Goal: Task Accomplishment & Management: Use online tool/utility

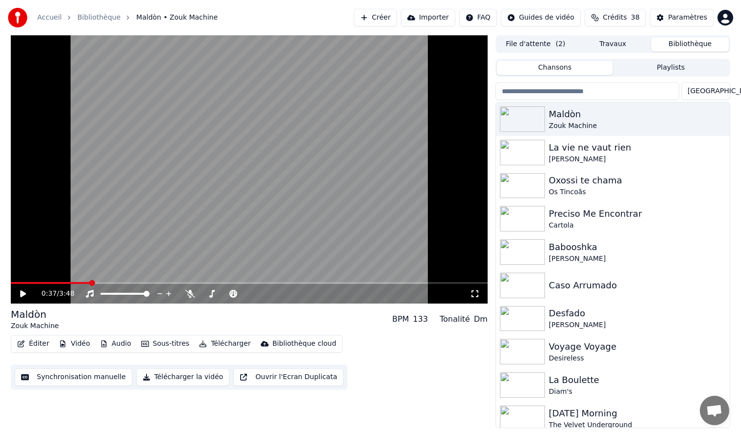
click at [696, 47] on button "Bibliothèque" at bounding box center [689, 44] width 77 height 14
click at [548, 94] on input "search" at bounding box center [588, 91] width 184 height 18
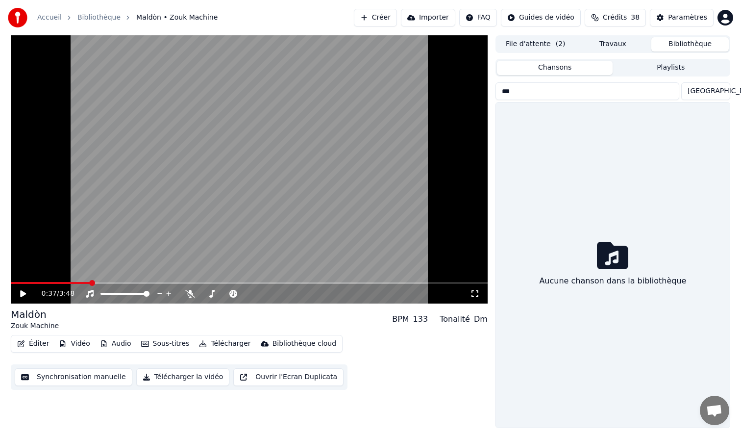
type input "****"
drag, startPoint x: 515, startPoint y: 93, endPoint x: 496, endPoint y: 93, distance: 19.6
click at [496, 93] on input "****" at bounding box center [588, 91] width 184 height 18
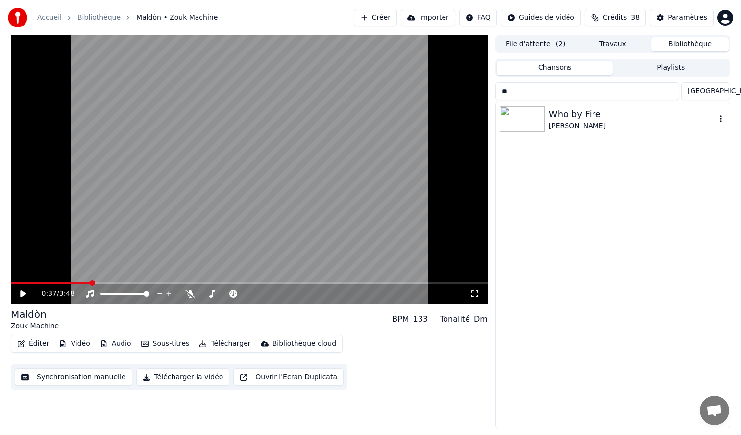
type input "*"
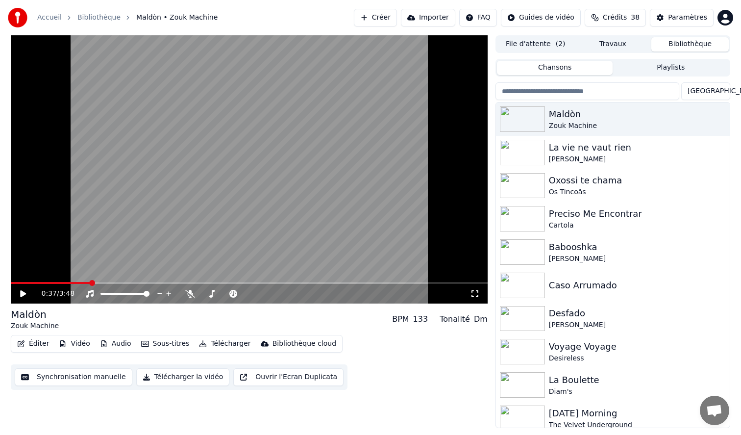
click at [365, 23] on button "Créer" at bounding box center [375, 18] width 43 height 18
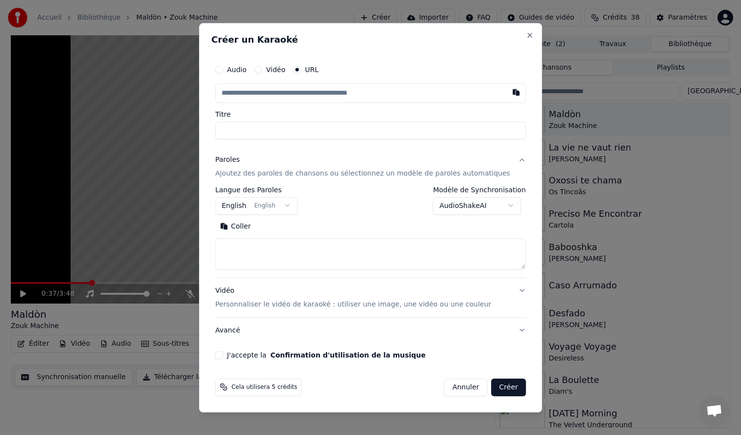
type input "**********"
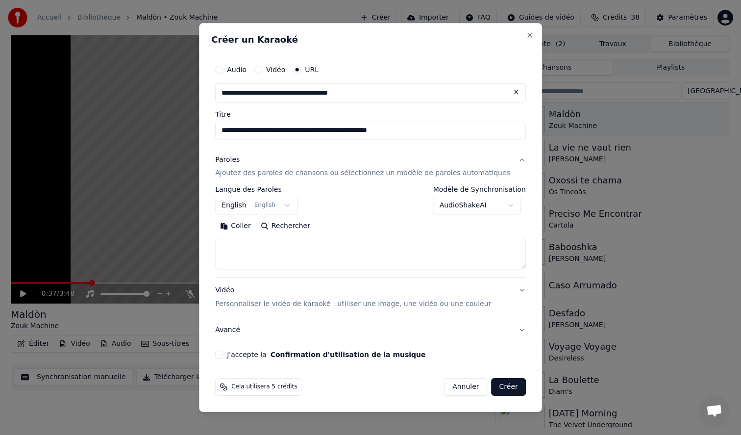
type input "**********"
click at [291, 222] on button "Rechercher" at bounding box center [285, 227] width 59 height 16
click at [223, 354] on button "J'accepte la Confirmation d'utilisation de la musique" at bounding box center [219, 354] width 8 height 8
type input "**********"
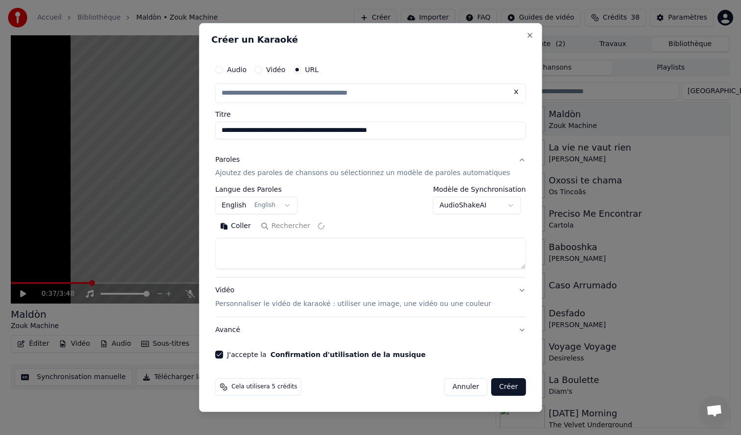
type textarea "**********"
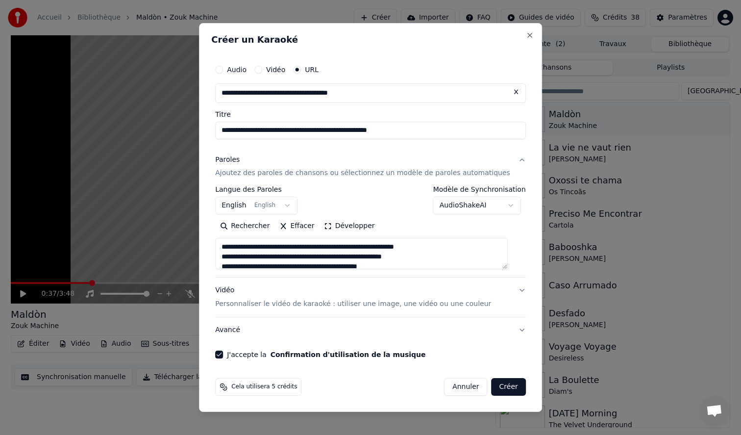
select select
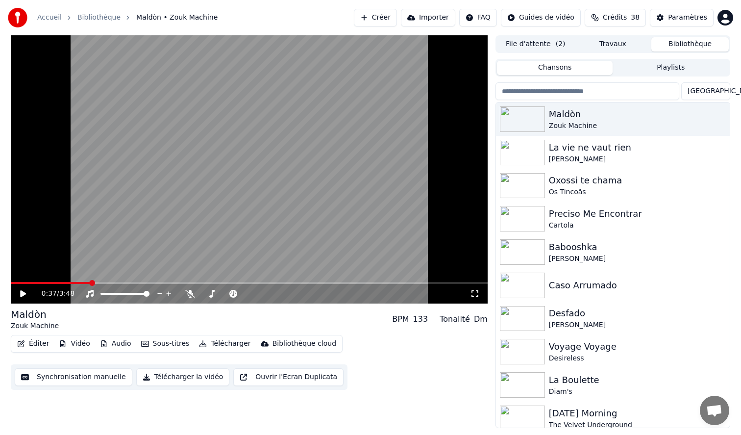
drag, startPoint x: 307, startPoint y: 2, endPoint x: 300, endPoint y: 181, distance: 179.0
click at [300, 195] on div "Accueil Bibliothèque Maldòn • [PERSON_NAME] Créer Importer FAQ Guides de vidéo …" at bounding box center [370, 217] width 741 height 435
click at [384, 21] on button "Créer" at bounding box center [375, 18] width 43 height 18
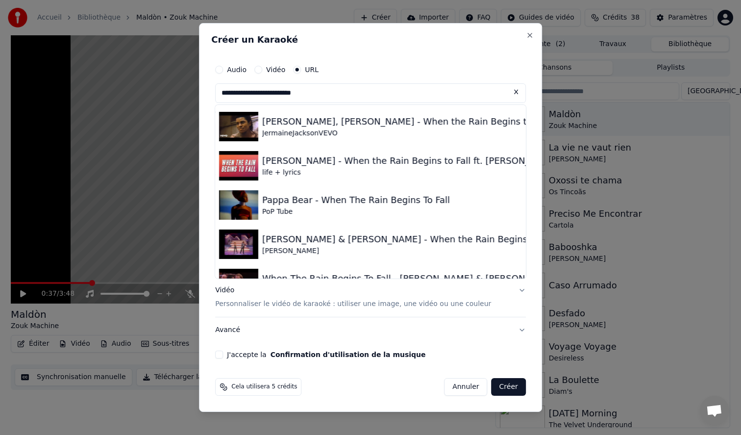
drag, startPoint x: 338, startPoint y: 91, endPoint x: 155, endPoint y: 91, distance: 182.3
click at [155, 91] on body "**********" at bounding box center [370, 217] width 741 height 435
paste input "**********"
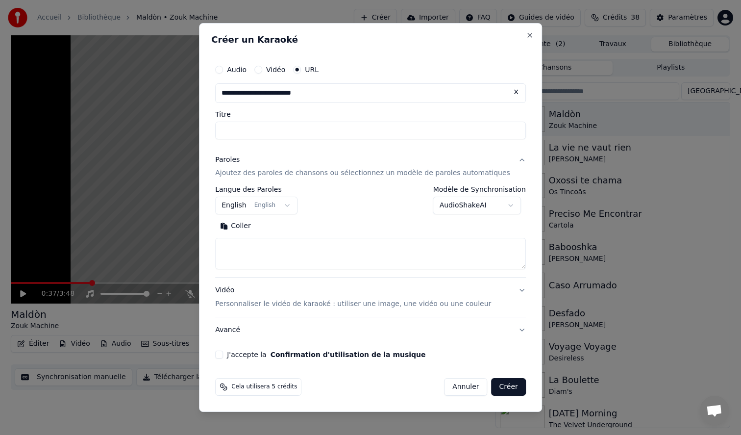
click at [461, 388] on button "Annuler" at bounding box center [465, 387] width 43 height 18
type input "**********"
select select
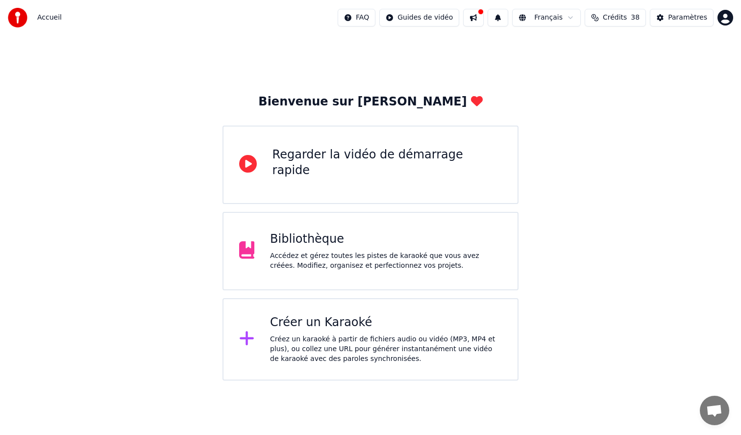
click at [409, 305] on div "Créer un Karaoké Créez un karaoké à partir de fichiers audio ou vidéo (MP3, MP4…" at bounding box center [371, 339] width 297 height 82
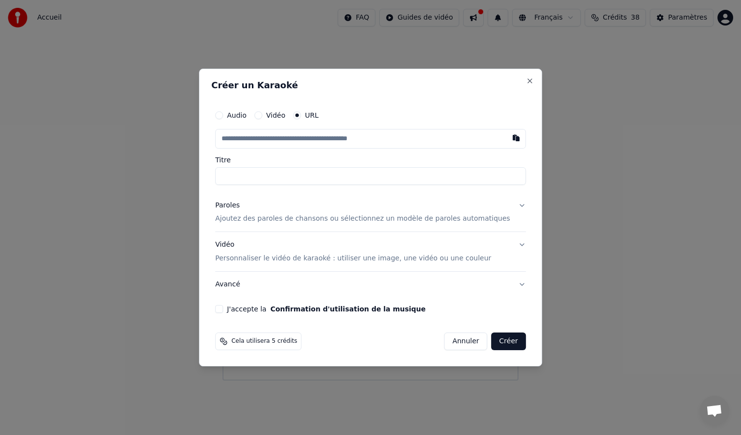
type input "**********"
click at [233, 285] on button "Avancé" at bounding box center [370, 284] width 311 height 25
type input "**********"
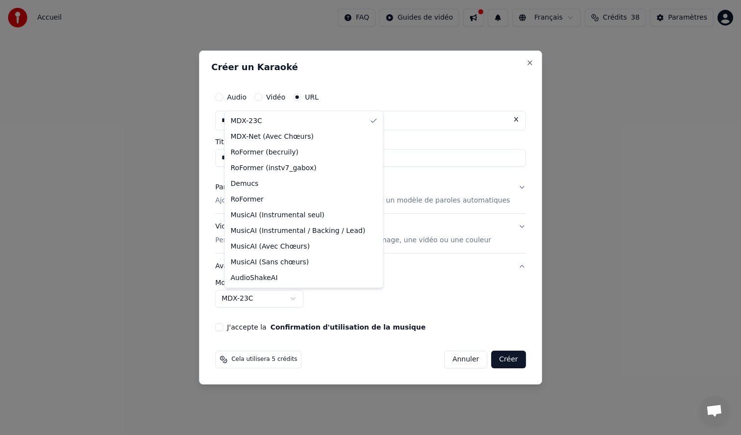
click at [256, 301] on body "**********" at bounding box center [370, 190] width 741 height 380
click at [413, 302] on body "**********" at bounding box center [370, 190] width 741 height 380
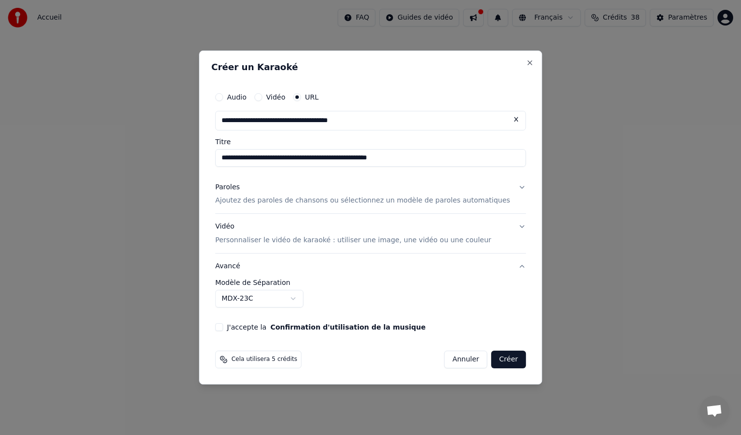
click at [223, 328] on button "J'accepte la Confirmation d'utilisation de la musique" at bounding box center [219, 327] width 8 height 8
click at [364, 198] on p "Ajoutez des paroles de chansons ou sélectionnez un modèle de paroles automatiqu…" at bounding box center [362, 201] width 295 height 10
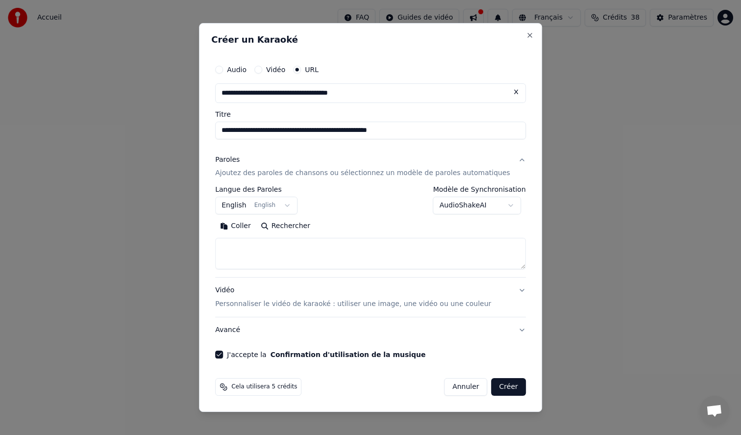
click at [291, 225] on button "Rechercher" at bounding box center [285, 227] width 59 height 16
type textarea "**********"
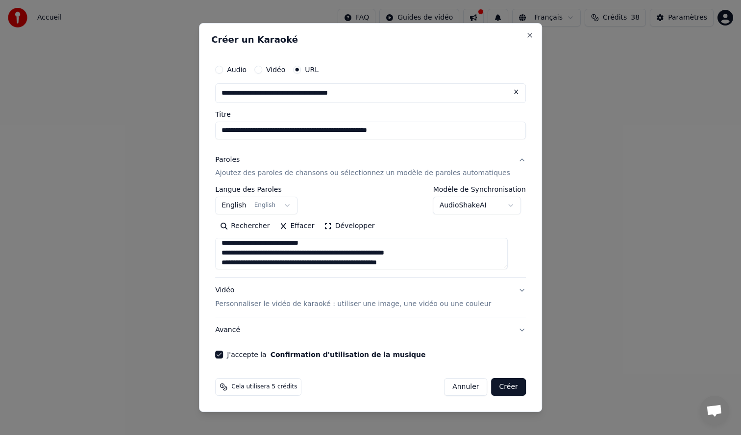
scroll to position [80, 0]
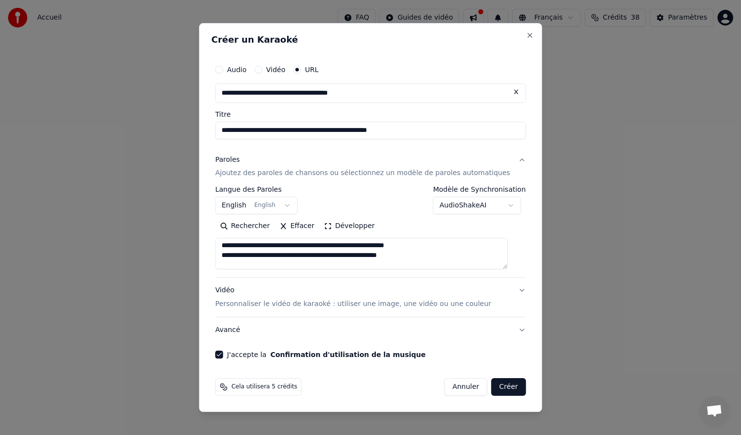
click at [494, 391] on button "Créer" at bounding box center [509, 387] width 34 height 18
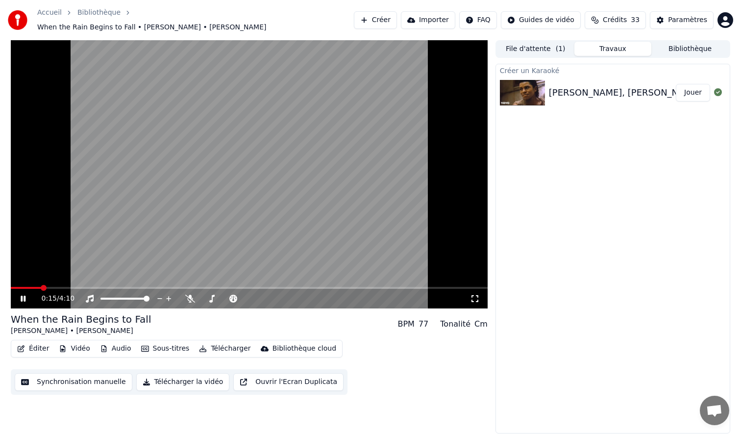
click at [473, 295] on icon at bounding box center [475, 299] width 10 height 8
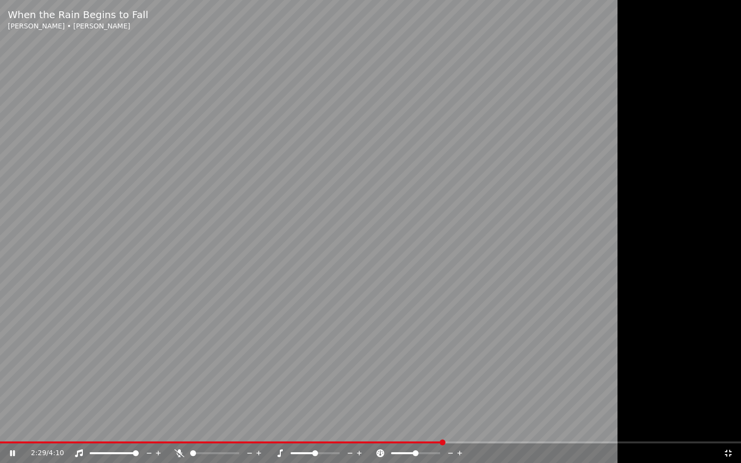
click at [450, 261] on video at bounding box center [370, 231] width 741 height 463
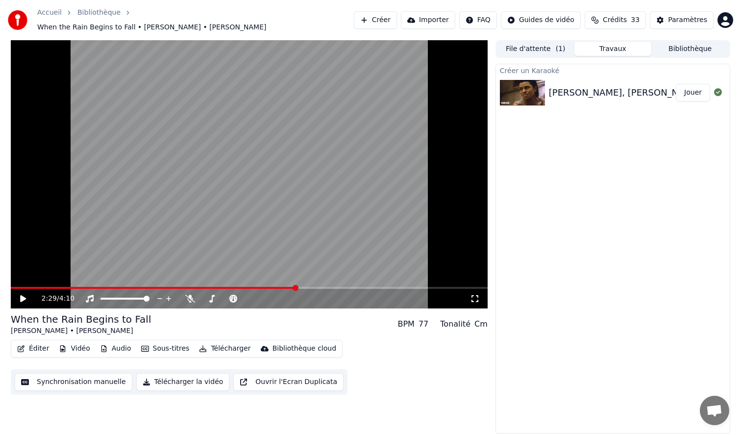
click at [684, 42] on button "Bibliothèque" at bounding box center [689, 49] width 77 height 14
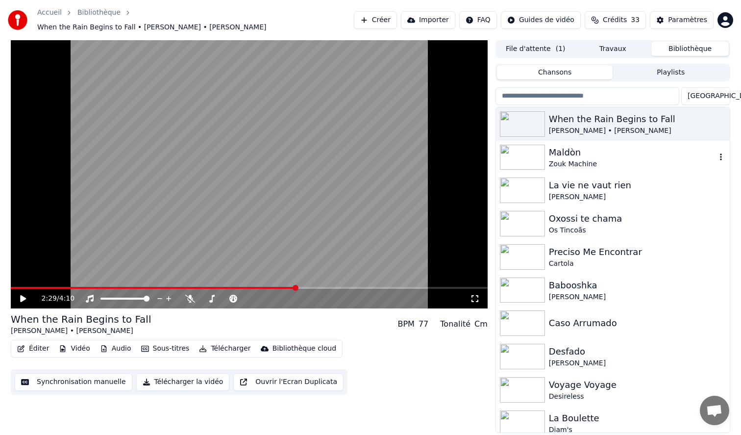
click at [686, 150] on div "Maldòn" at bounding box center [632, 153] width 167 height 14
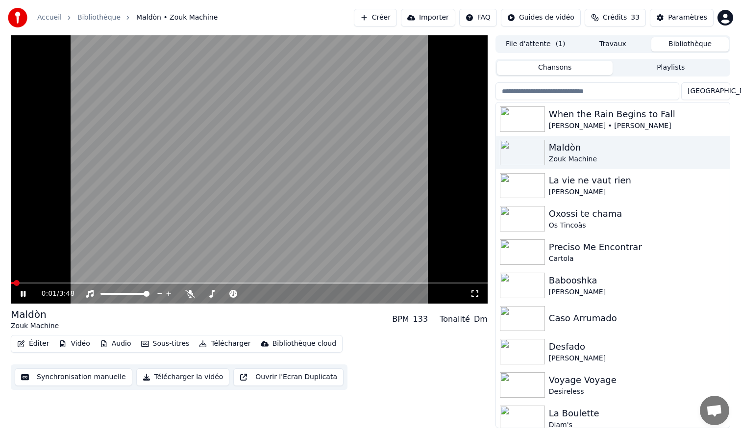
click at [476, 295] on icon at bounding box center [475, 294] width 10 height 8
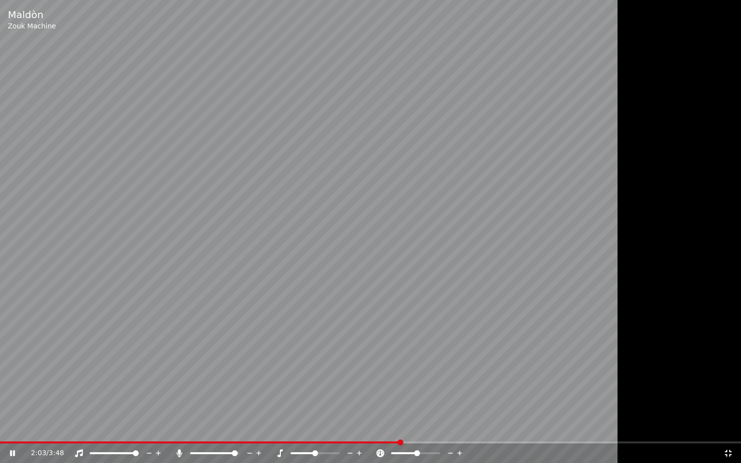
click at [417, 434] on span at bounding box center [417, 453] width 6 height 6
click at [315, 434] on span at bounding box center [315, 453] width 6 height 6
click at [90, 434] on span at bounding box center [93, 453] width 6 height 6
click at [139, 434] on span at bounding box center [114, 453] width 49 height 2
click at [205, 434] on span at bounding box center [198, 453] width 16 height 2
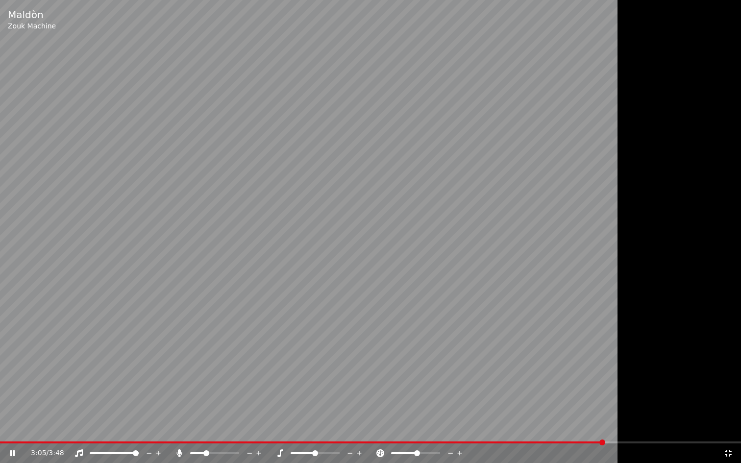
click at [731, 434] on icon at bounding box center [728, 453] width 10 height 8
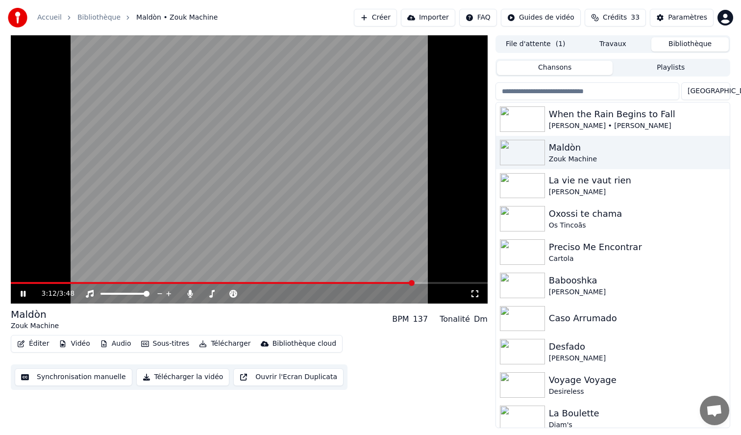
click at [25, 292] on icon at bounding box center [23, 294] width 5 height 6
click at [63, 381] on button "Synchronisation manuelle" at bounding box center [74, 377] width 118 height 18
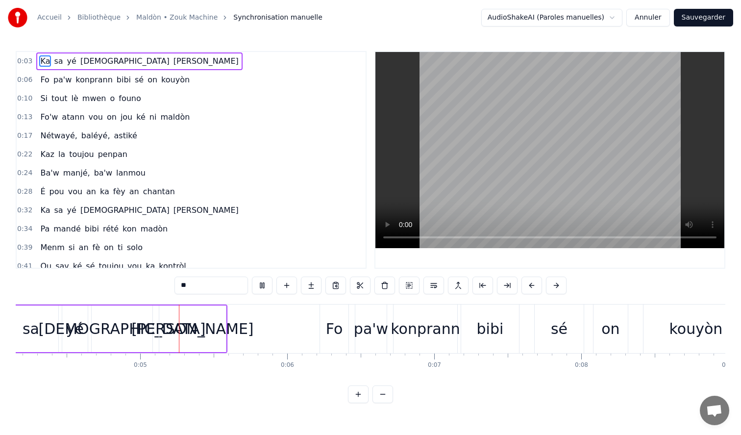
scroll to position [0, 622]
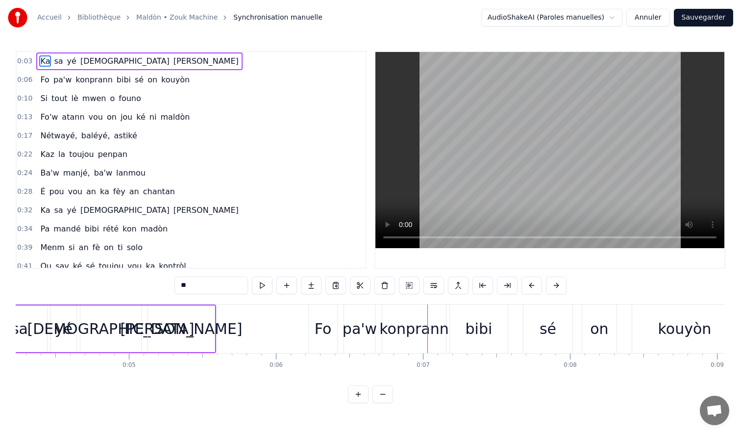
click at [83, 82] on span "konprann" at bounding box center [94, 79] width 39 height 11
type input "********"
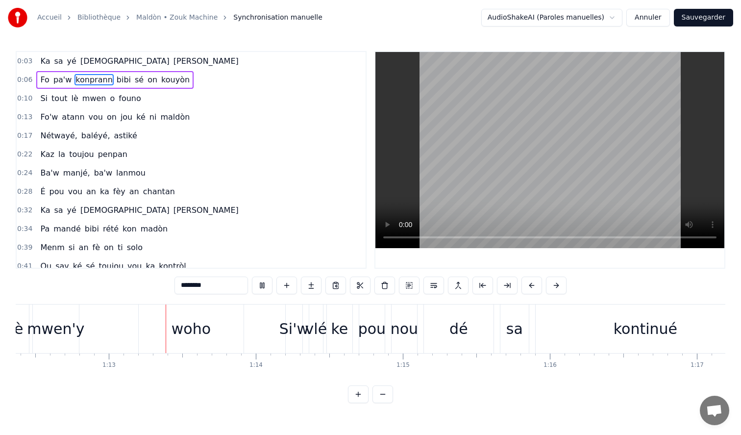
scroll to position [0, 10644]
click at [717, 17] on button "Sauvegarder" at bounding box center [703, 18] width 59 height 18
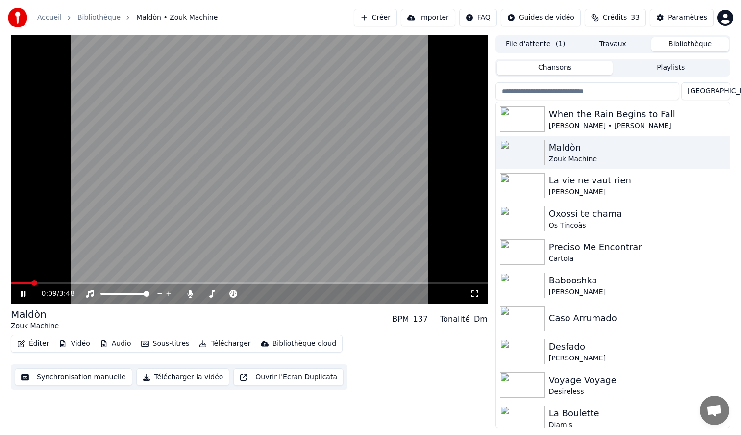
click at [177, 131] on video at bounding box center [249, 169] width 477 height 268
click at [590, 277] on div "Babooshka" at bounding box center [632, 281] width 167 height 14
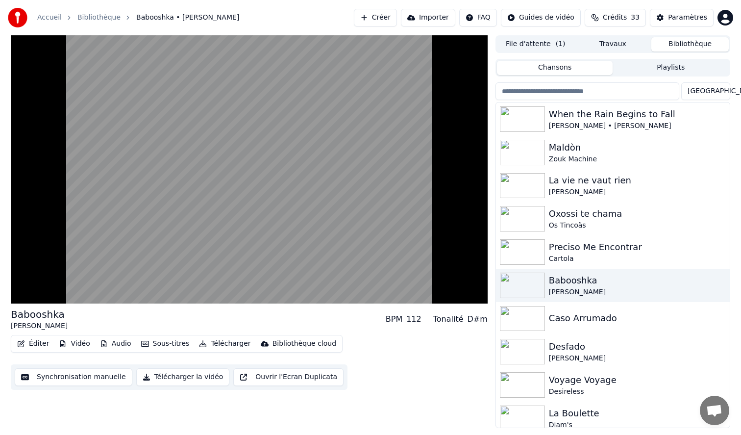
click at [566, 407] on div "La Boulette" at bounding box center [632, 413] width 167 height 14
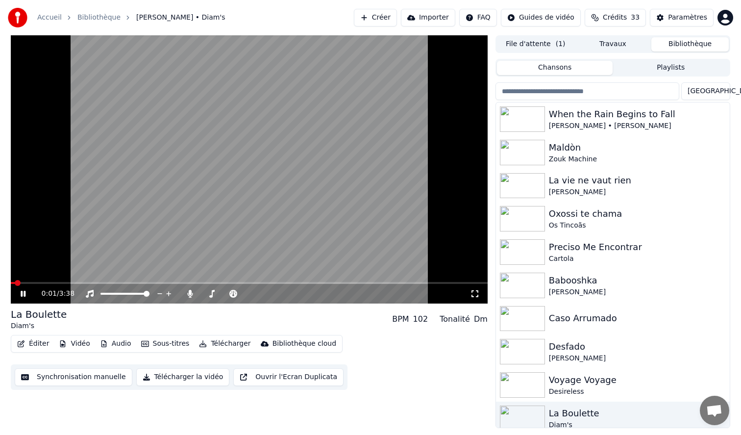
click at [477, 295] on icon at bounding box center [475, 293] width 7 height 7
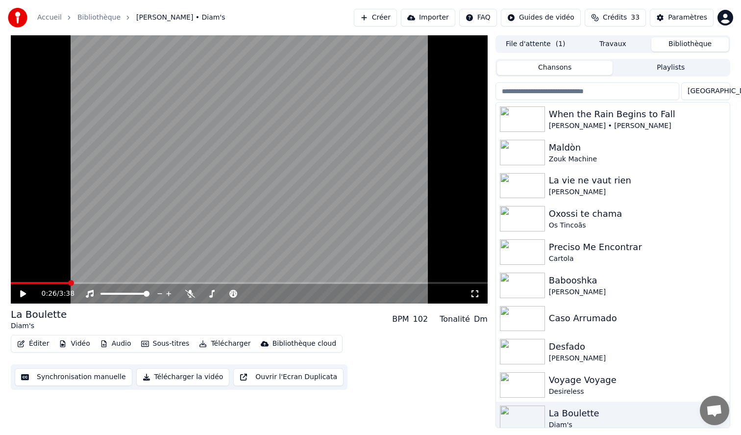
click at [512, 90] on input "search" at bounding box center [588, 91] width 184 height 18
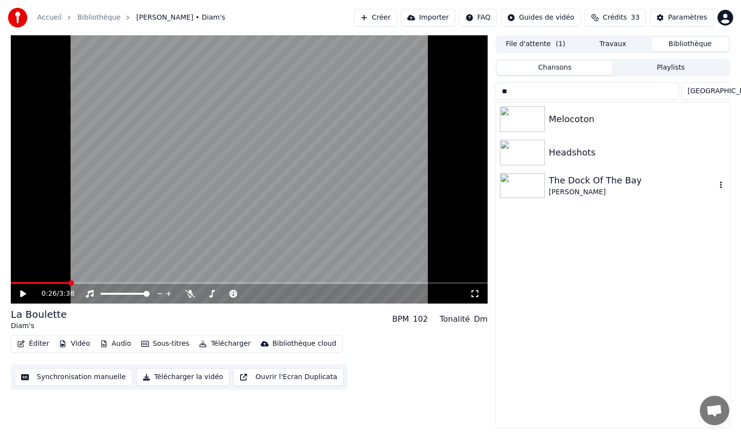
click at [565, 190] on div "Otis Redding" at bounding box center [632, 192] width 167 height 10
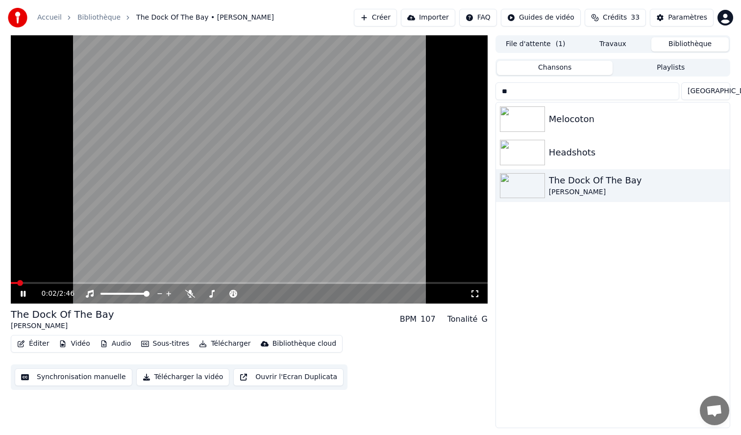
click at [476, 297] on icon at bounding box center [475, 293] width 7 height 7
click at [524, 94] on input "**" at bounding box center [588, 91] width 184 height 18
type input "*"
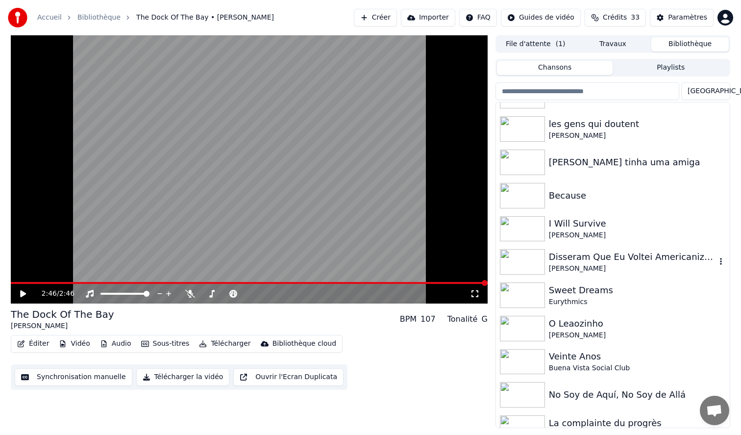
scroll to position [491, 0]
click at [573, 292] on div "Sweet Dreams" at bounding box center [632, 289] width 167 height 14
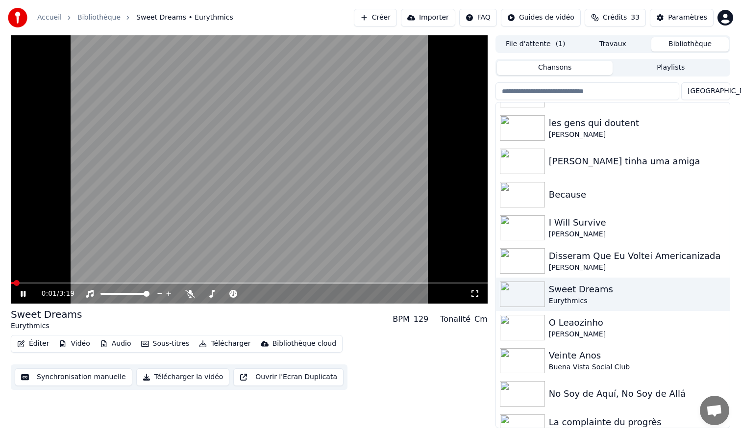
click at [470, 292] on icon at bounding box center [475, 294] width 10 height 8
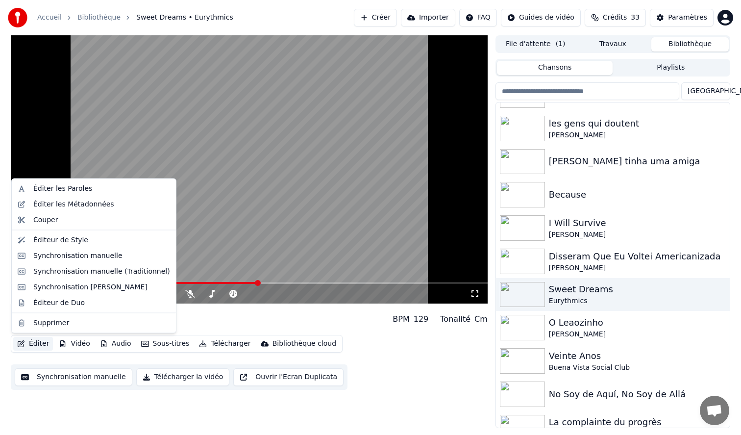
click at [33, 340] on button "Éditer" at bounding box center [33, 344] width 40 height 14
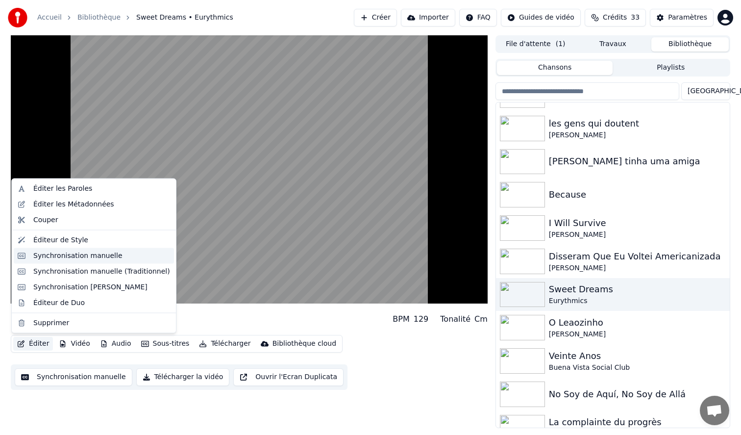
click at [78, 253] on div "Synchronisation manuelle" at bounding box center [77, 255] width 89 height 10
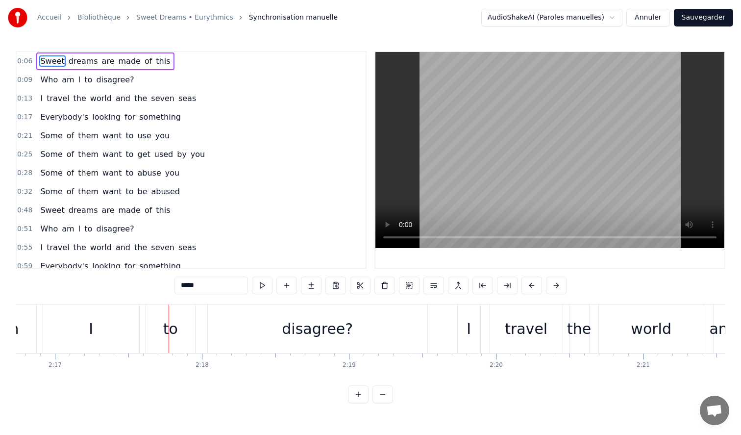
click at [268, 339] on div "disagree?" at bounding box center [318, 328] width 220 height 49
type input "*********"
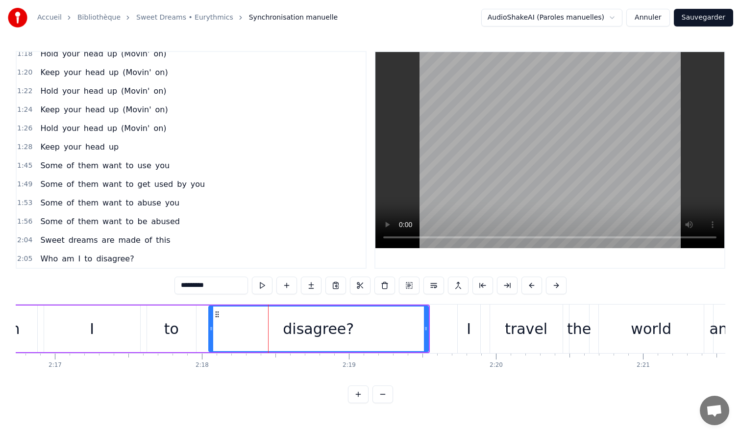
scroll to position [267, 0]
click at [152, 146] on div "1:28 Keep your head up" at bounding box center [191, 148] width 349 height 19
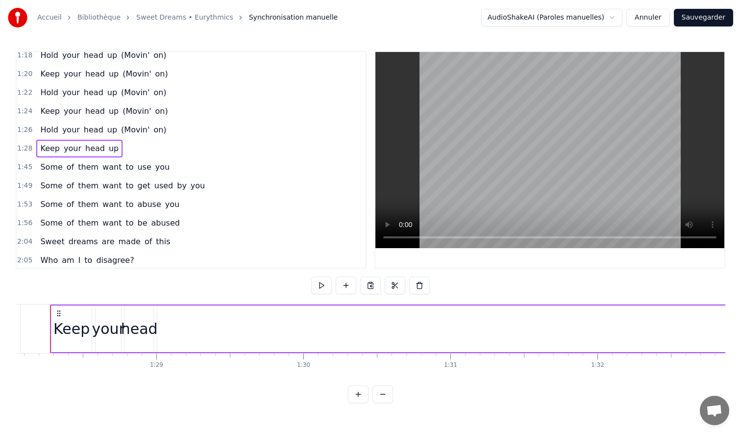
scroll to position [0, 12960]
click at [173, 130] on div "1:26 Hold your head up (Movin' on)" at bounding box center [191, 130] width 349 height 19
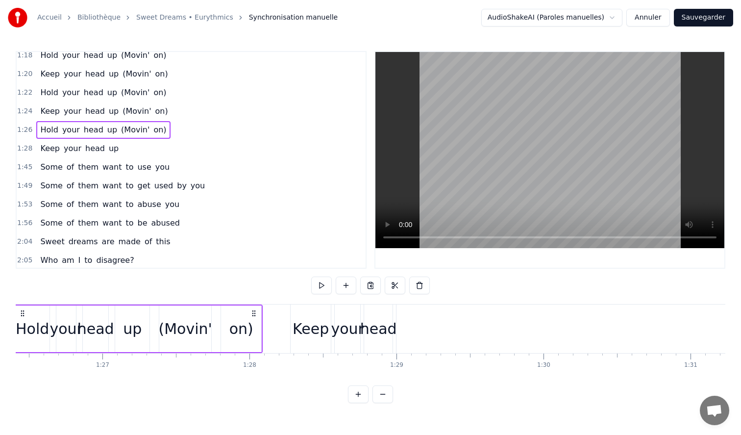
scroll to position [0, 12655]
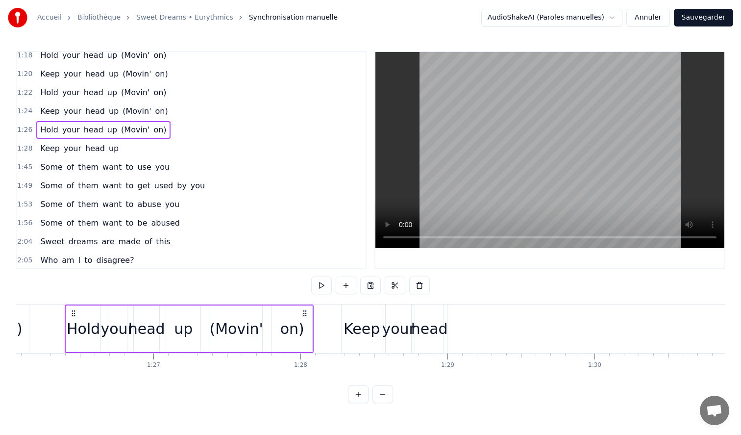
click at [598, 21] on html "Accueil Bibliothèque Sweet Dreams • Eurythmics Synchronisation manuelle AudioSh…" at bounding box center [370, 209] width 741 height 419
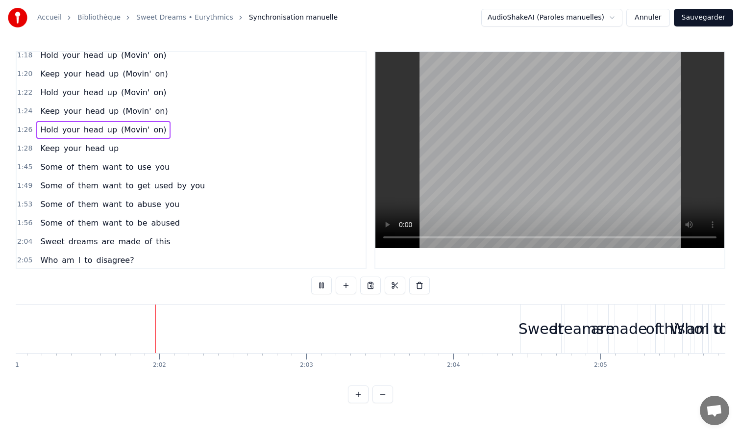
scroll to position [0, 17804]
click at [536, 329] on div "Sweet" at bounding box center [532, 329] width 45 height 22
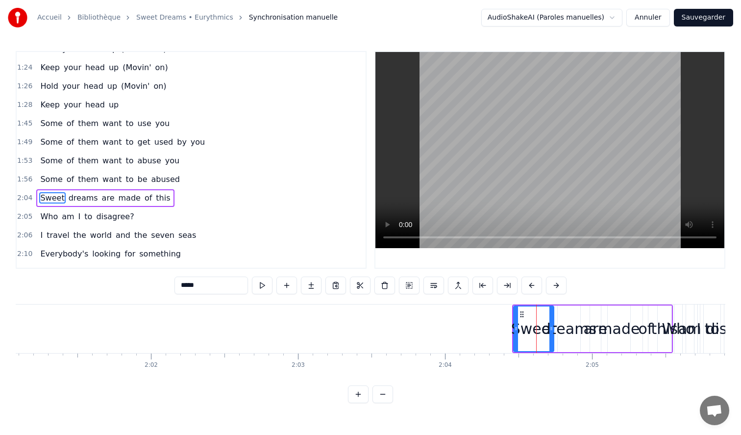
scroll to position [348, 0]
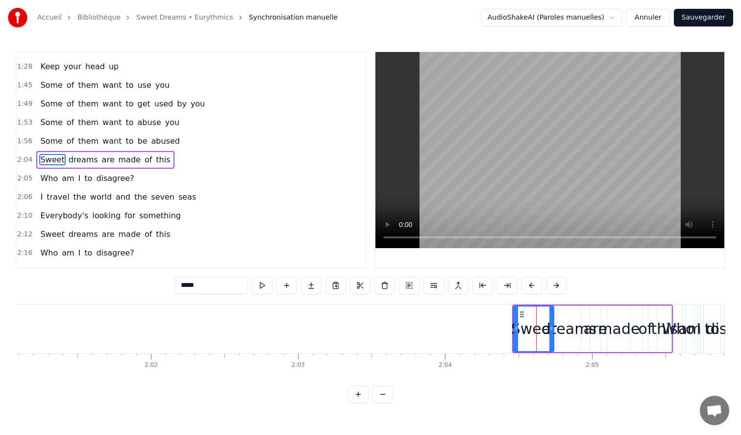
click at [101, 164] on span "are" at bounding box center [108, 160] width 15 height 12
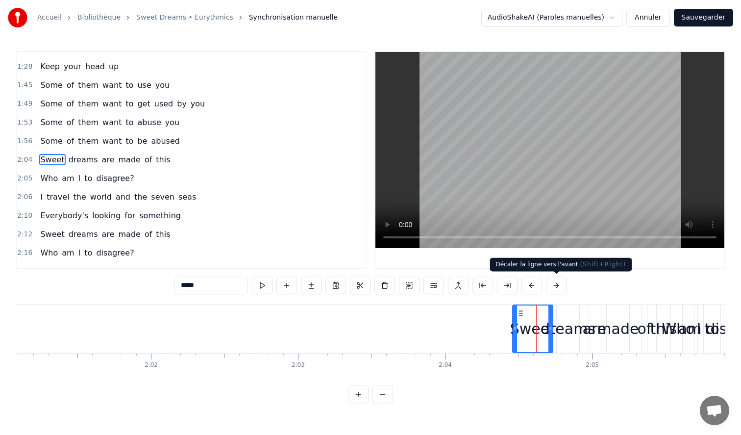
click at [557, 285] on button at bounding box center [556, 285] width 21 height 18
click at [546, 284] on button at bounding box center [544, 285] width 21 height 18
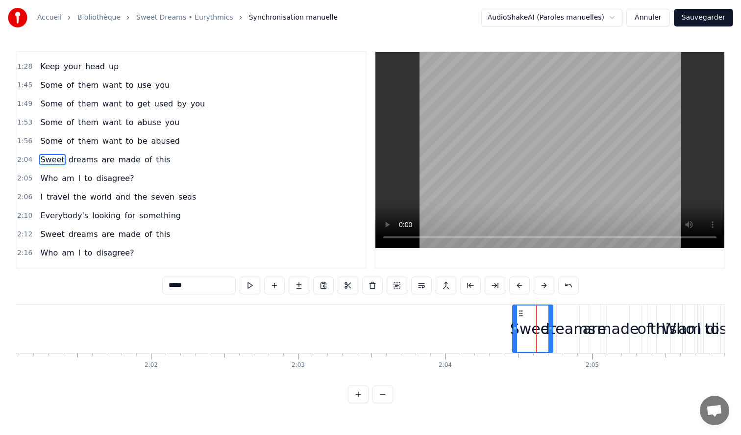
click at [543, 286] on button at bounding box center [544, 285] width 21 height 18
click at [123, 160] on span "made" at bounding box center [129, 159] width 24 height 11
type input "****"
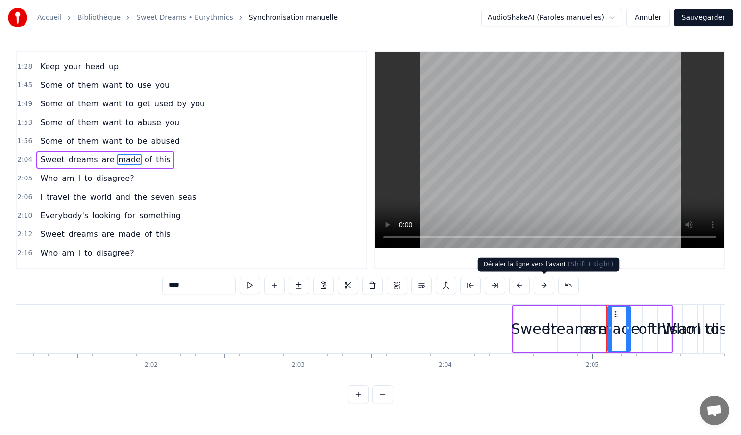
click at [547, 287] on button at bounding box center [544, 285] width 21 height 18
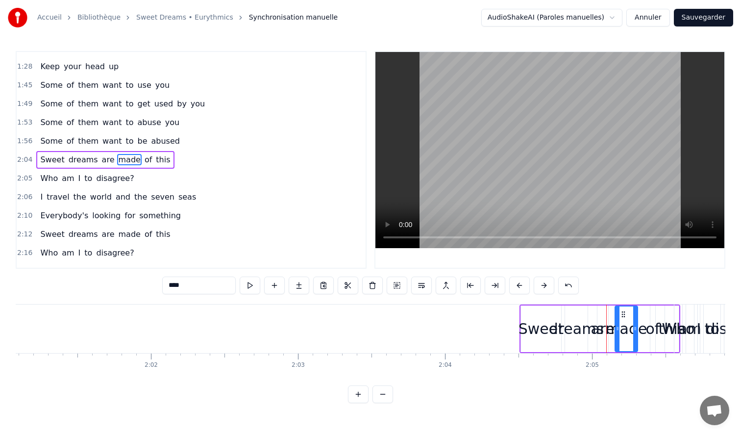
click at [547, 285] on button at bounding box center [544, 285] width 21 height 18
click at [53, 181] on span "Who" at bounding box center [49, 178] width 20 height 11
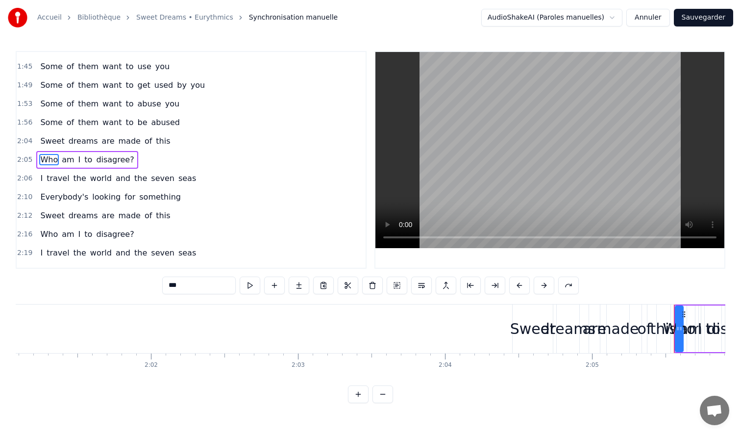
click at [68, 139] on span "dreams" at bounding box center [83, 140] width 31 height 11
type input "******"
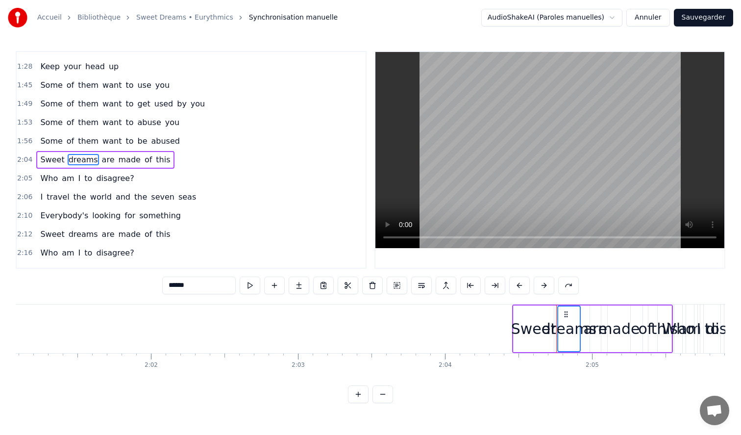
click at [155, 233] on span "this" at bounding box center [163, 233] width 16 height 11
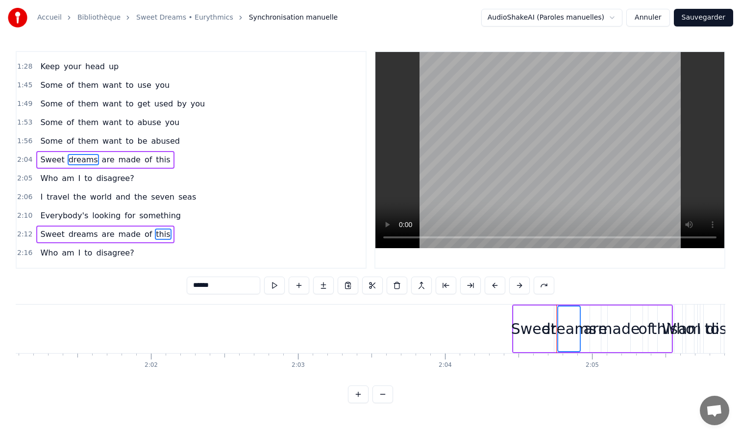
click at [190, 162] on div "2:04 Sweet dreams are made of this" at bounding box center [191, 159] width 349 height 19
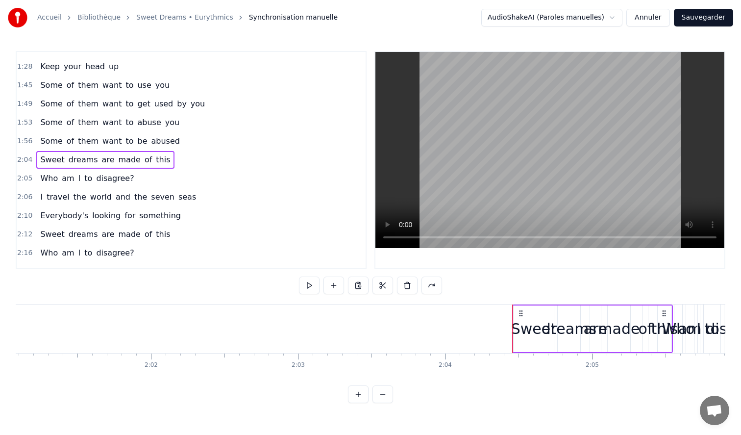
click at [642, 22] on button "Annuler" at bounding box center [647, 18] width 43 height 18
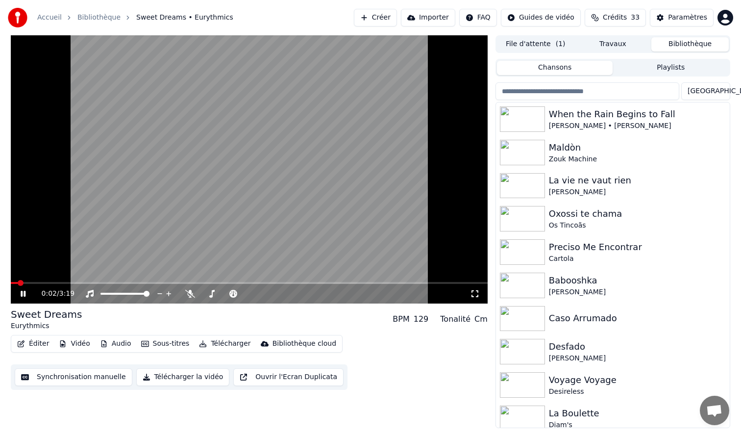
click at [46, 343] on button "Éditer" at bounding box center [33, 344] width 40 height 14
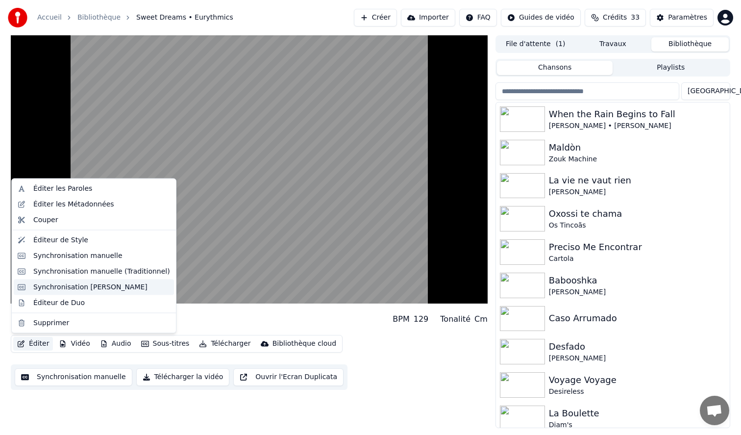
click at [83, 290] on div "Synchronisation Manuelle de Ligne" at bounding box center [90, 287] width 114 height 10
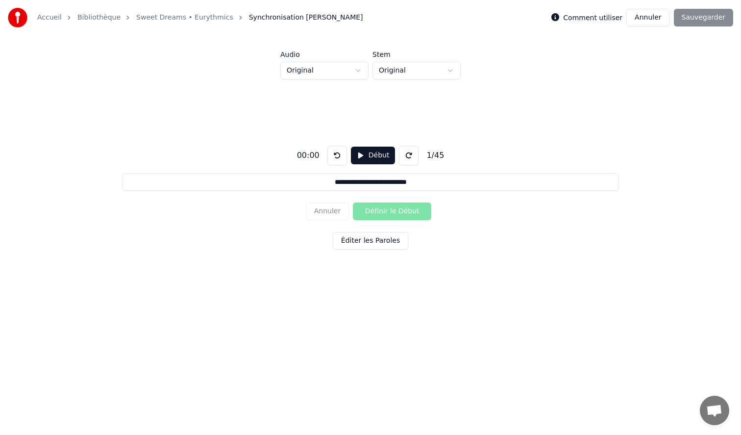
click at [368, 154] on button "Début" at bounding box center [373, 156] width 45 height 18
click at [368, 154] on button "Pause" at bounding box center [373, 156] width 44 height 18
